Goal: Navigation & Orientation: Go to known website

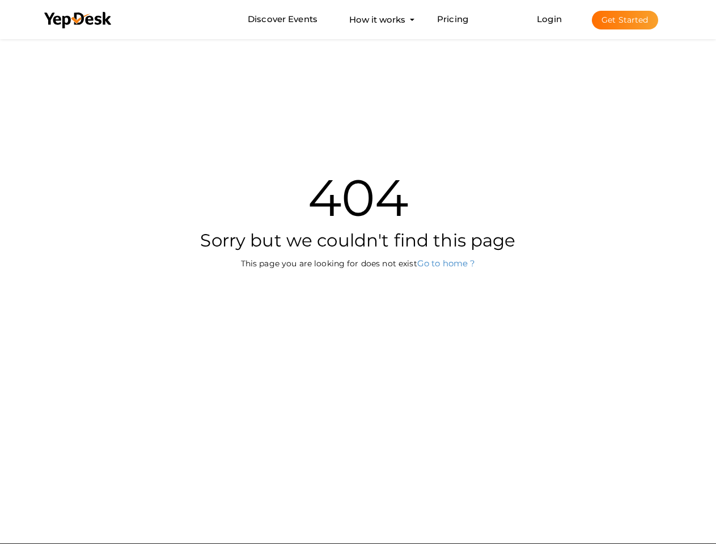
click at [358, 272] on div "404 Sorry but we couldn't find this page This page you are looking for does not…" at bounding box center [358, 207] width 663 height 342
click at [78, 20] on use at bounding box center [77, 20] width 67 height 16
click at [550, 19] on link "Login" at bounding box center [549, 19] width 25 height 11
click at [625, 20] on button "Get Started" at bounding box center [625, 20] width 66 height 19
